Goal: Feedback & Contribution: Submit feedback/report problem

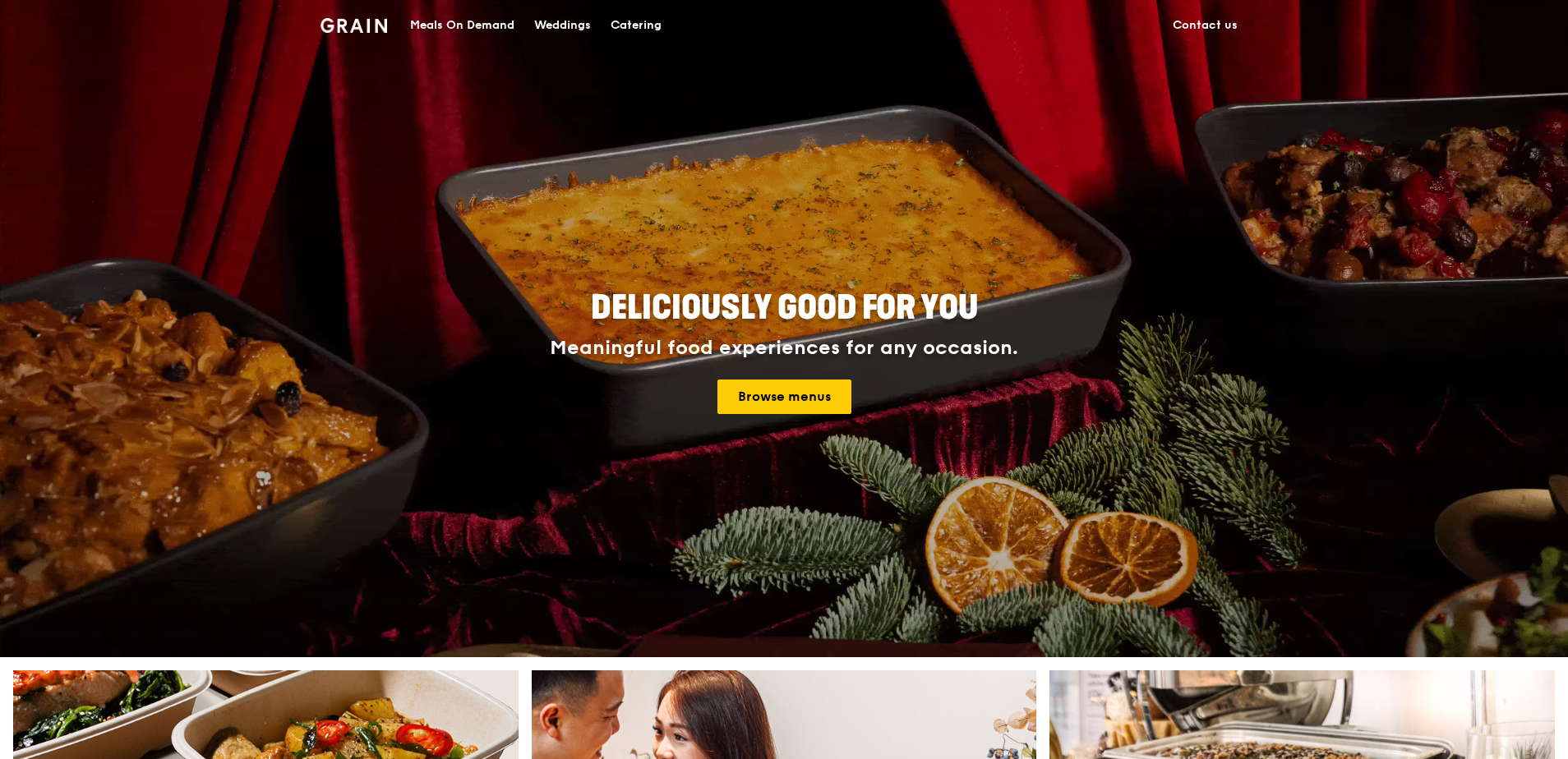
click at [1224, 27] on link "Contact us" at bounding box center [1205, 26] width 85 height 50
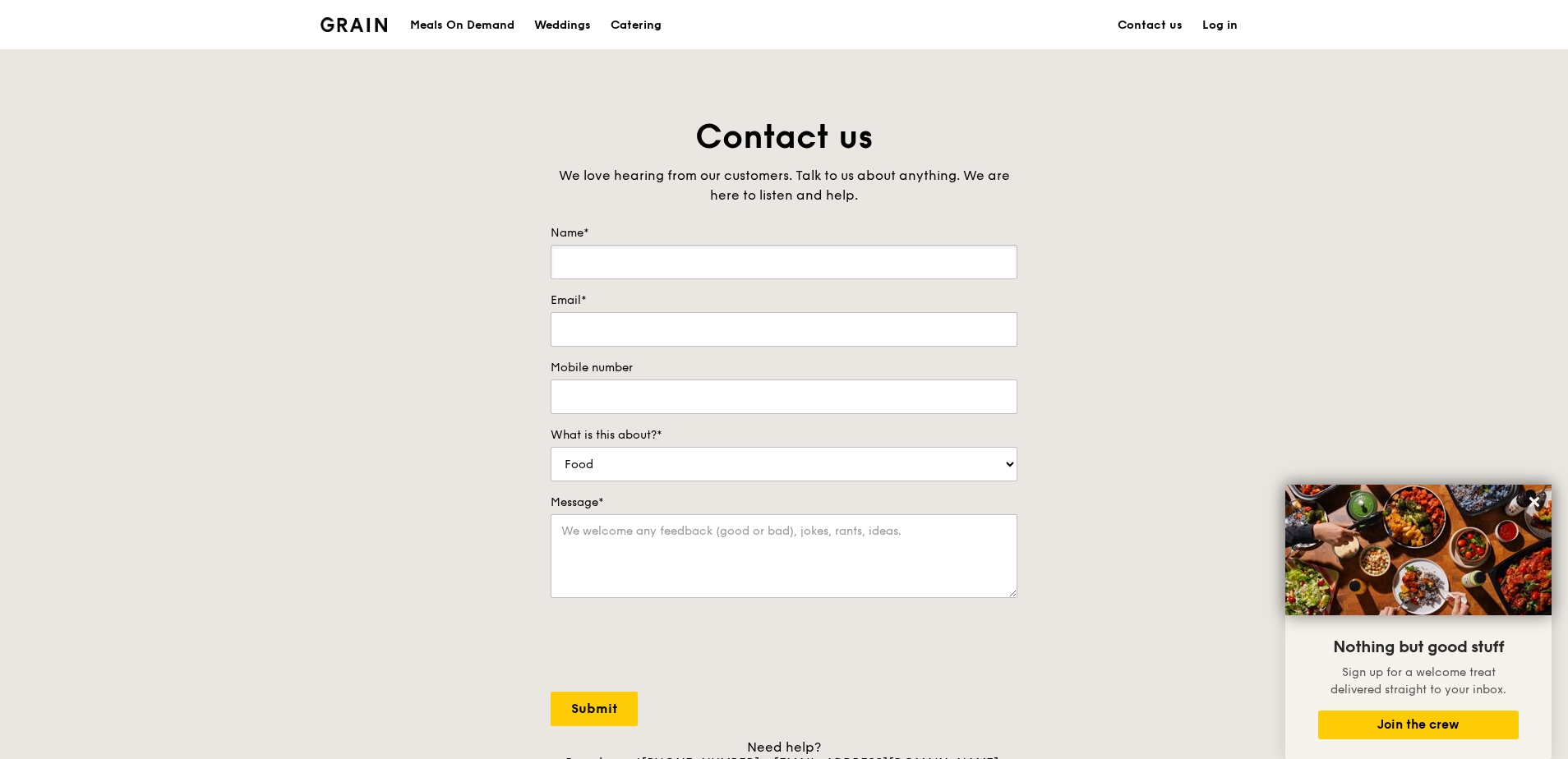
click at [704, 269] on input "Name*" at bounding box center [783, 263] width 467 height 35
type input "[PERSON_NAME]"
click at [905, 334] on input "Email*" at bounding box center [783, 330] width 467 height 35
type input "[PERSON_NAME][EMAIL_ADDRESS][DOMAIN_NAME]"
type input "96204724"
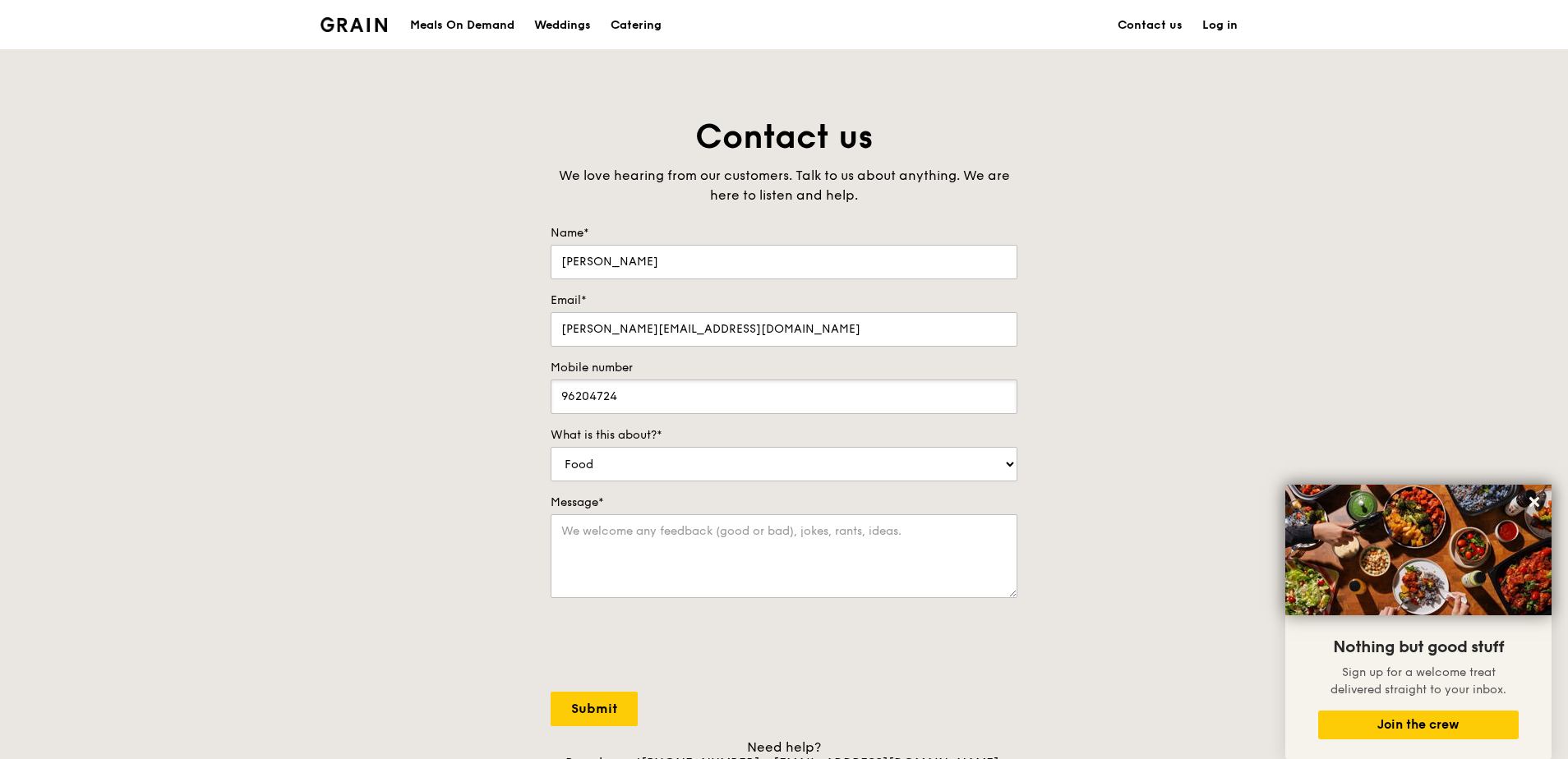
drag, startPoint x: 725, startPoint y: 397, endPoint x: 470, endPoint y: 384, distance: 255.3
click at [470, 384] on div "Contact us We love hearing from our customers. Talk to us about anything. We ar…" at bounding box center [784, 458] width 1568 height 687
drag, startPoint x: 1357, startPoint y: 179, endPoint x: 1370, endPoint y: 18, distance: 161.5
click at [1357, 179] on div "Contact us We love hearing from our customers. Talk to us about anything. We ar…" at bounding box center [784, 458] width 1568 height 687
click at [648, 459] on select "Food Service Billing/Payment Catering Others" at bounding box center [783, 465] width 467 height 35
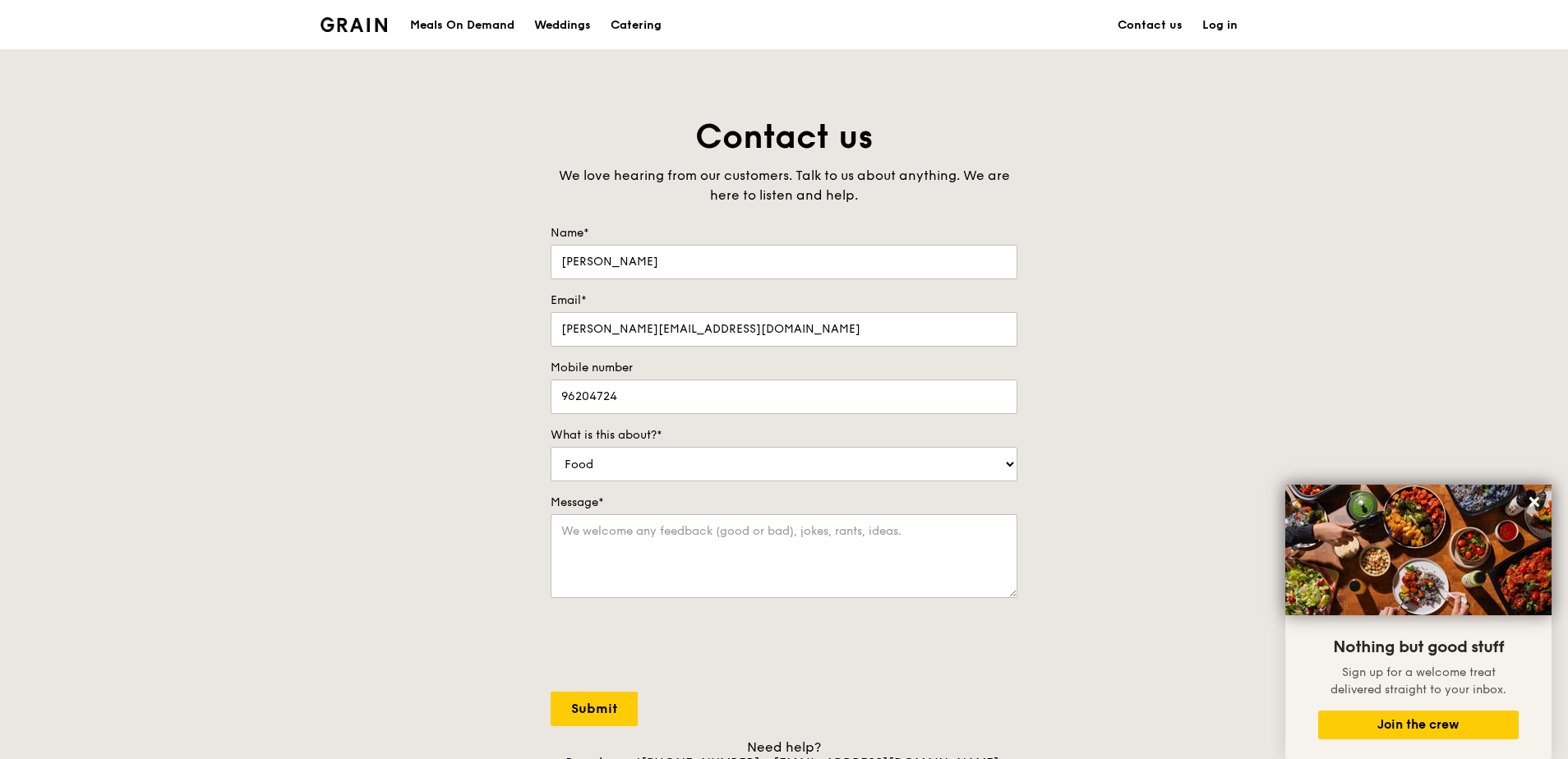
click at [1244, 402] on div "Contact us We love hearing from our customers. Talk to us about anything. We ar…" at bounding box center [784, 458] width 1568 height 687
click at [796, 462] on select "Food Service Billing/Payment Catering Others" at bounding box center [783, 465] width 467 height 35
select select "Catering"
click at [550, 447] on select "Food Service Billing/Payment Catering Others" at bounding box center [783, 465] width 467 height 35
click at [664, 545] on textarea "Message*" at bounding box center [783, 556] width 467 height 84
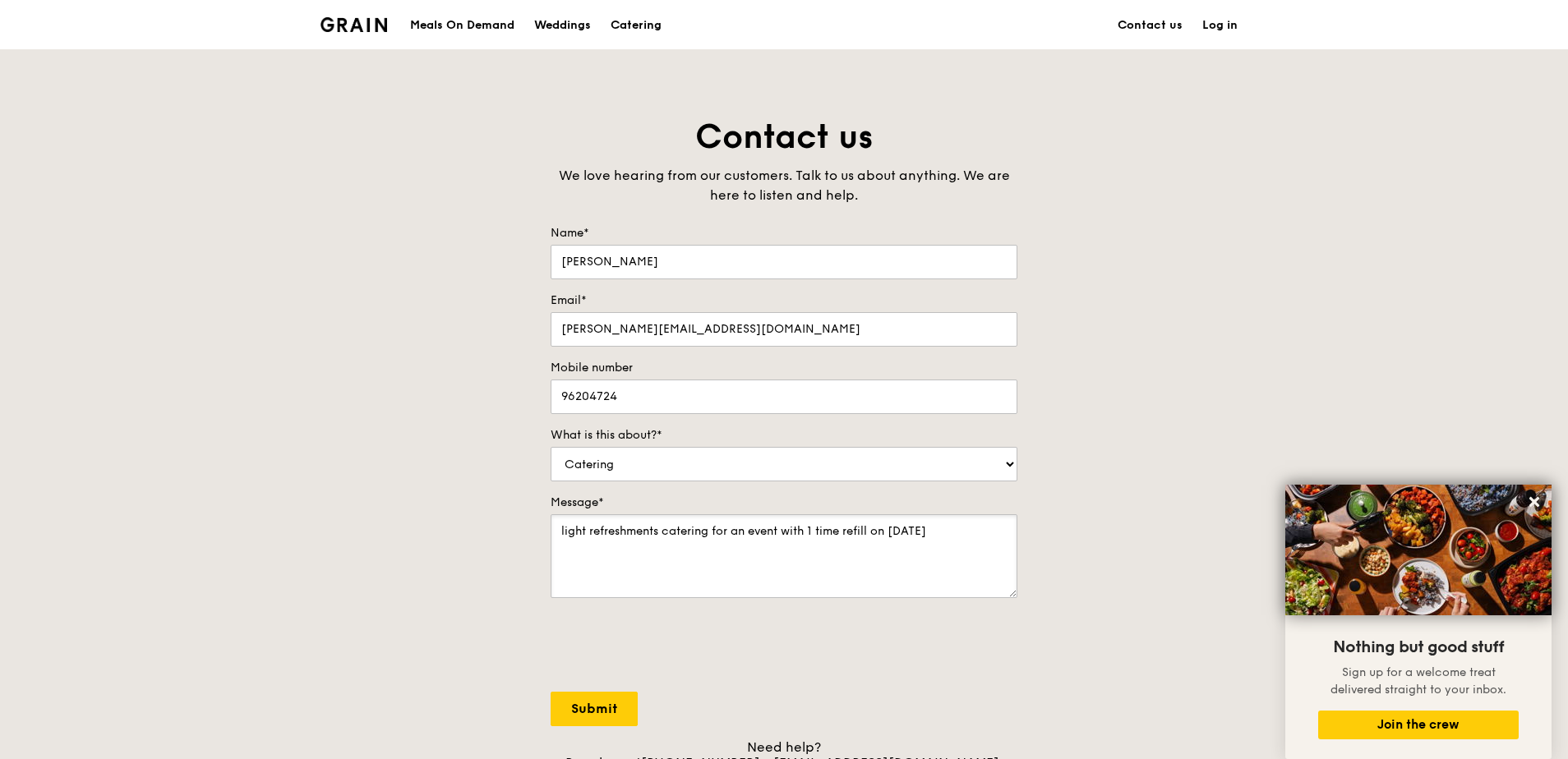
click at [890, 532] on textarea "light refreshments catering for an event with 1 time refill on [DATE]" at bounding box center [783, 556] width 467 height 84
click at [986, 533] on textarea "light refreshments catering for an event with 1 time refill on [DATE]-[DATE]" at bounding box center [783, 556] width 467 height 84
click at [696, 547] on textarea "light refreshments catering for an event with 1 time refill on [DATE]-[DATE], b…" at bounding box center [783, 556] width 467 height 84
click at [846, 530] on textarea "light refreshments catering for an event with 1 time refill on [DATE]-[DATE], b…" at bounding box center [783, 556] width 467 height 84
click at [874, 549] on textarea "light refreshments catering for an event with 1 time refill on [DATE]-[DATE], b…" at bounding box center [783, 556] width 467 height 84
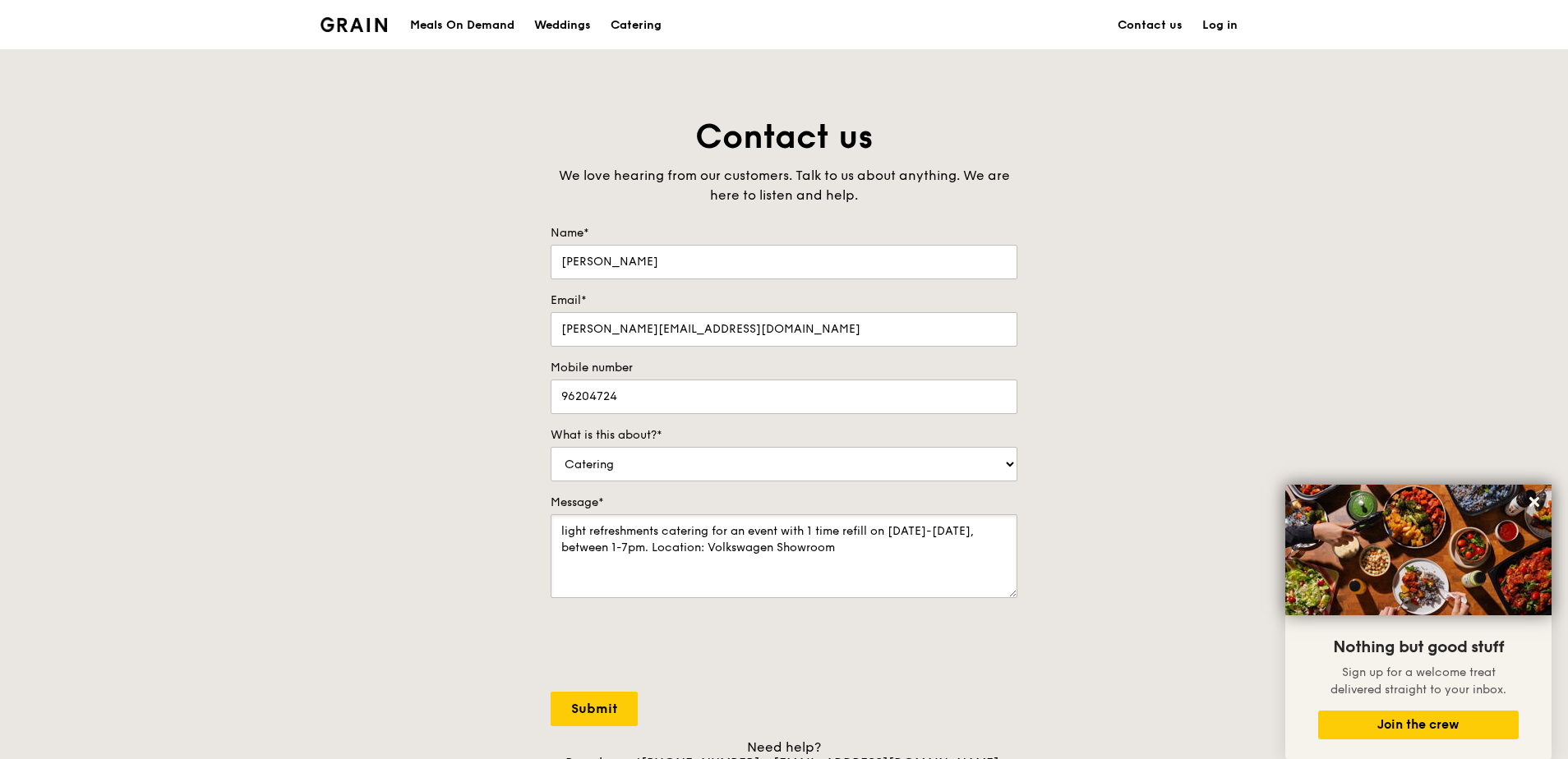
click at [650, 549] on textarea "light refreshments catering for an event with 1 time refill on [DATE]-[DATE], b…" at bounding box center [783, 556] width 467 height 84
click at [772, 563] on textarea "light refreshments catering for an event with 1 time refill on [DATE]-[DATE], b…" at bounding box center [783, 556] width 467 height 84
click at [651, 581] on textarea "light refreshments catering for an event with 1 time refill on [DATE]-[DATE], b…" at bounding box center [783, 556] width 467 height 84
type textarea "light refreshments catering for an event with 1 time refill on [DATE]-[DATE], b…"
click at [592, 712] on input "Submit" at bounding box center [593, 709] width 87 height 35
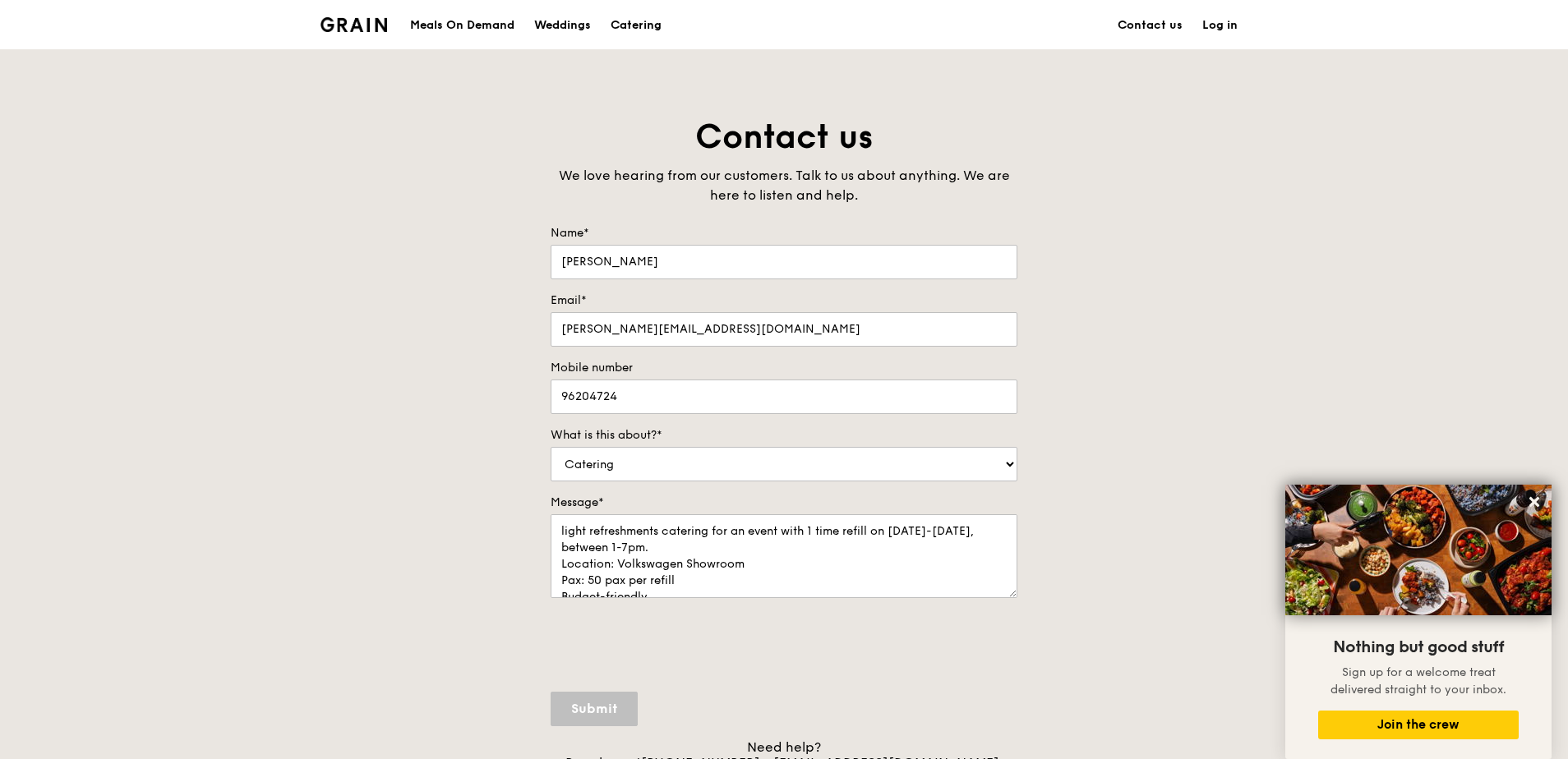
select select "Food"
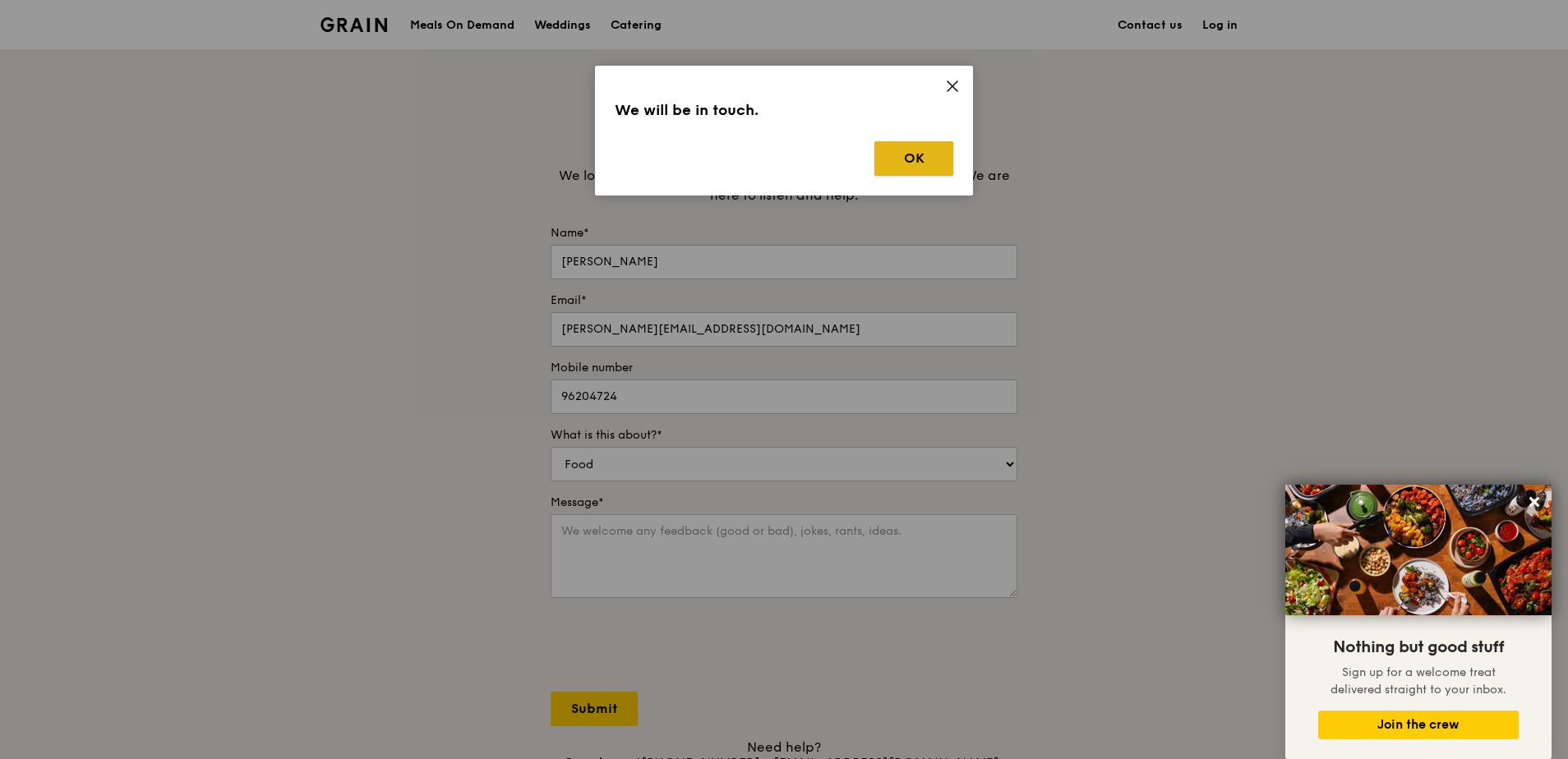
click at [918, 166] on button "OK" at bounding box center [913, 159] width 79 height 35
